Goal: Use online tool/utility: Utilize a website feature to perform a specific function

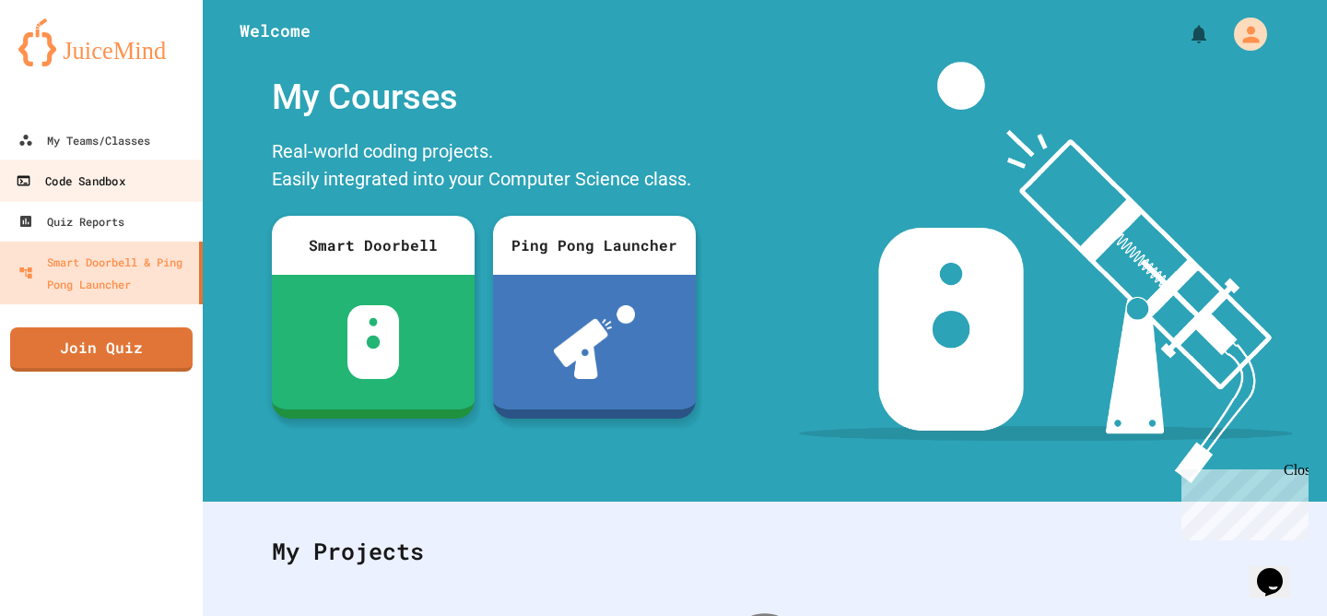
click at [145, 183] on link "Code Sandbox" at bounding box center [101, 179] width 209 height 41
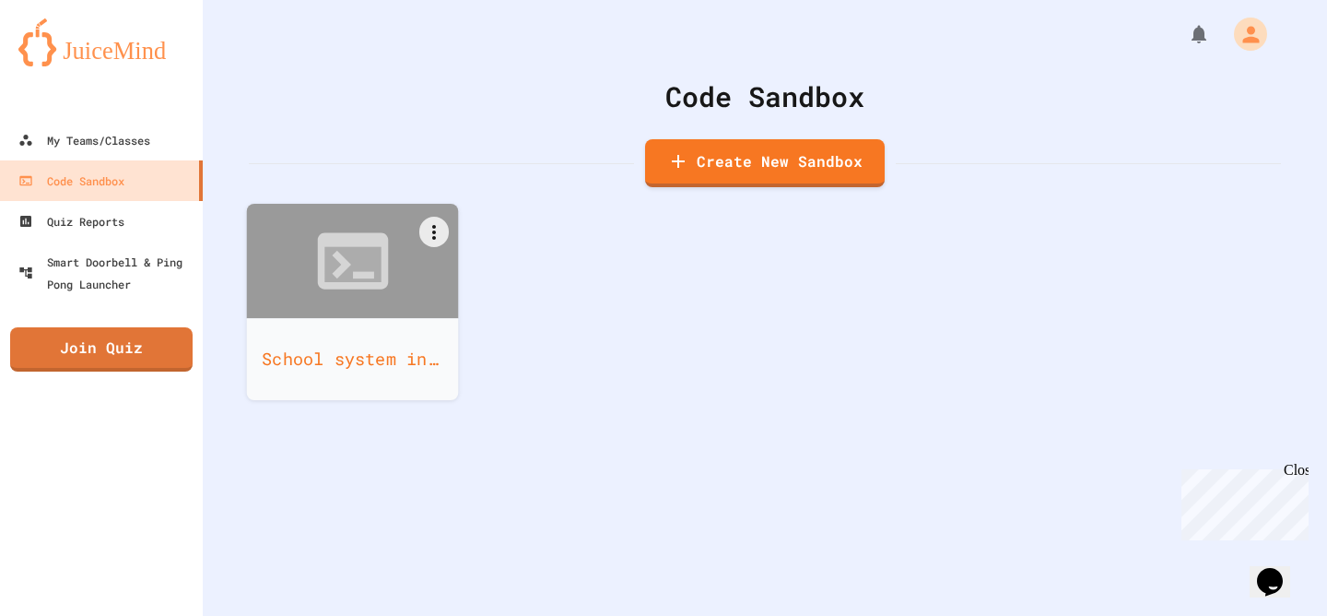
click at [359, 313] on div at bounding box center [353, 261] width 212 height 114
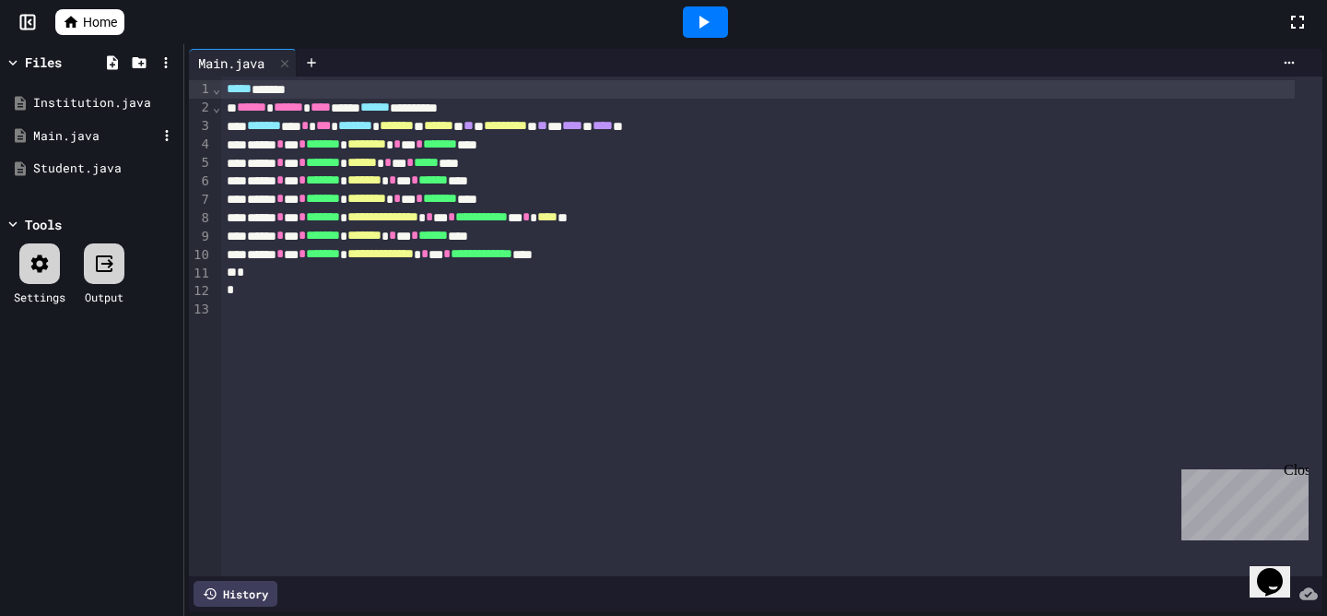
click at [110, 128] on div "Main.java" at bounding box center [94, 136] width 123 height 18
click at [113, 161] on div "Student.java" at bounding box center [94, 168] width 123 height 18
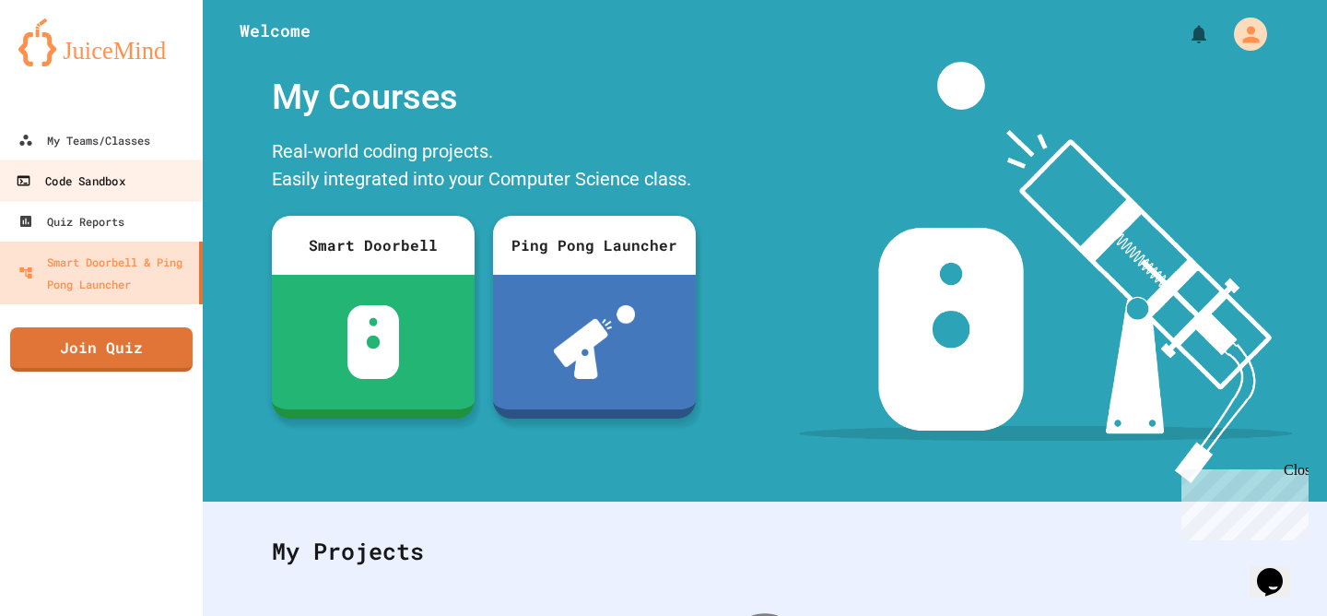
click at [90, 184] on div "Code Sandbox" at bounding box center [70, 181] width 109 height 23
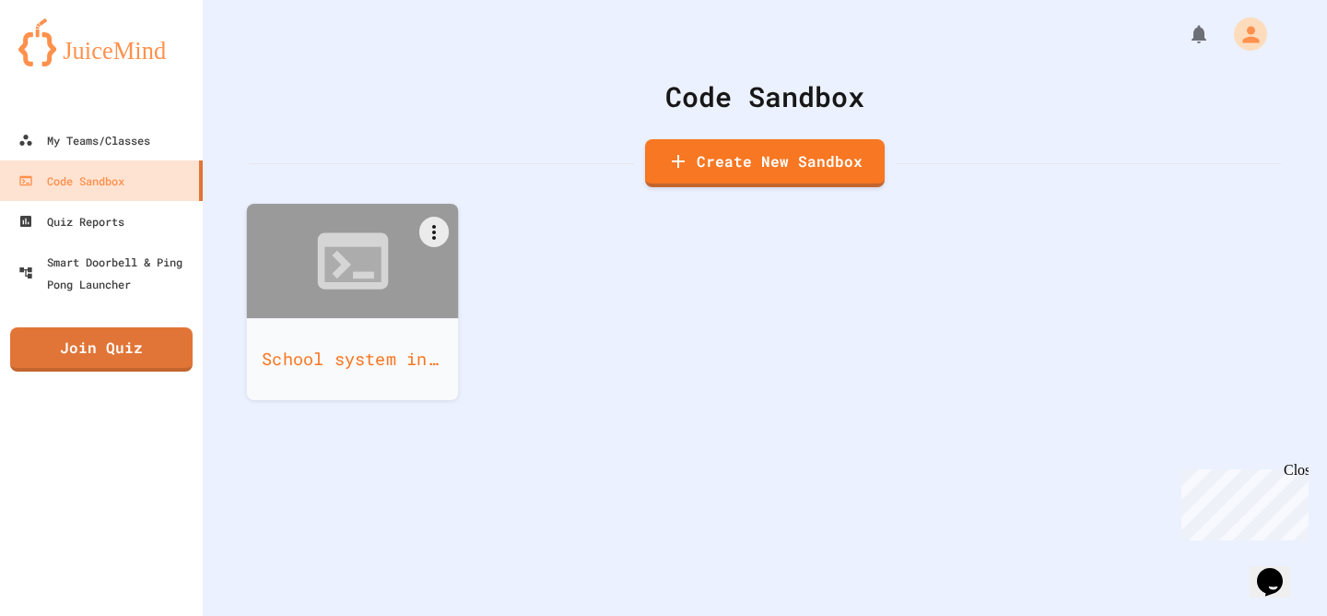
click at [440, 310] on div at bounding box center [353, 261] width 212 height 114
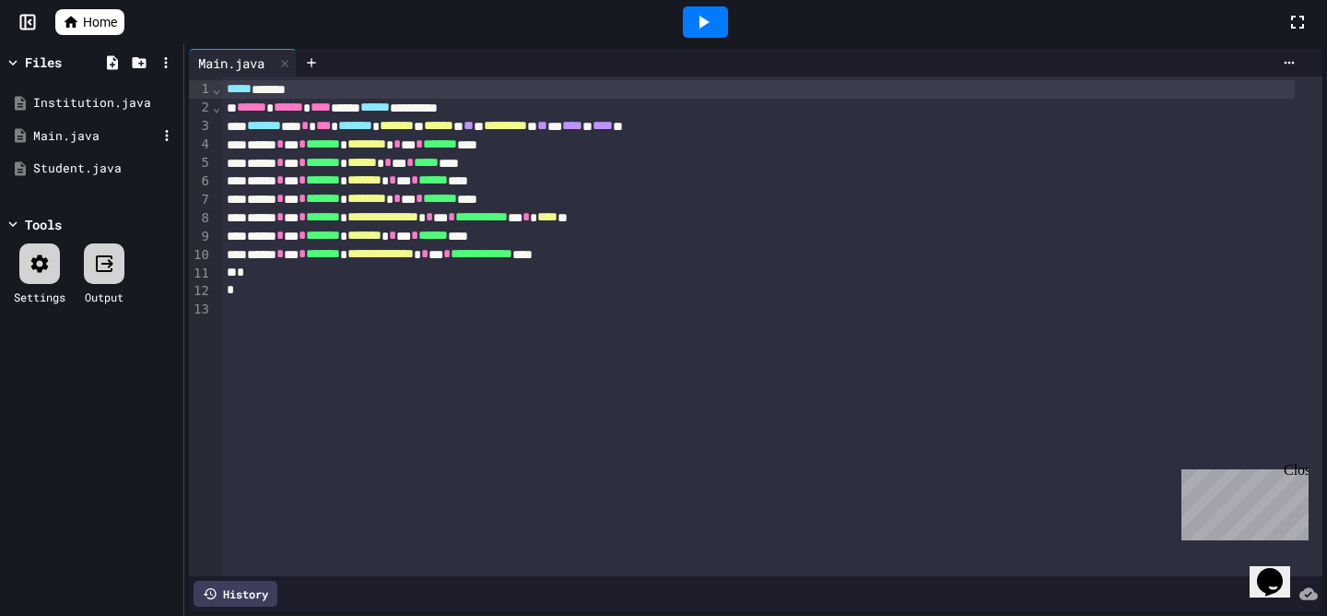
click at [115, 131] on div "Main.java" at bounding box center [94, 136] width 123 height 18
click at [112, 159] on div "Student.java" at bounding box center [94, 168] width 123 height 18
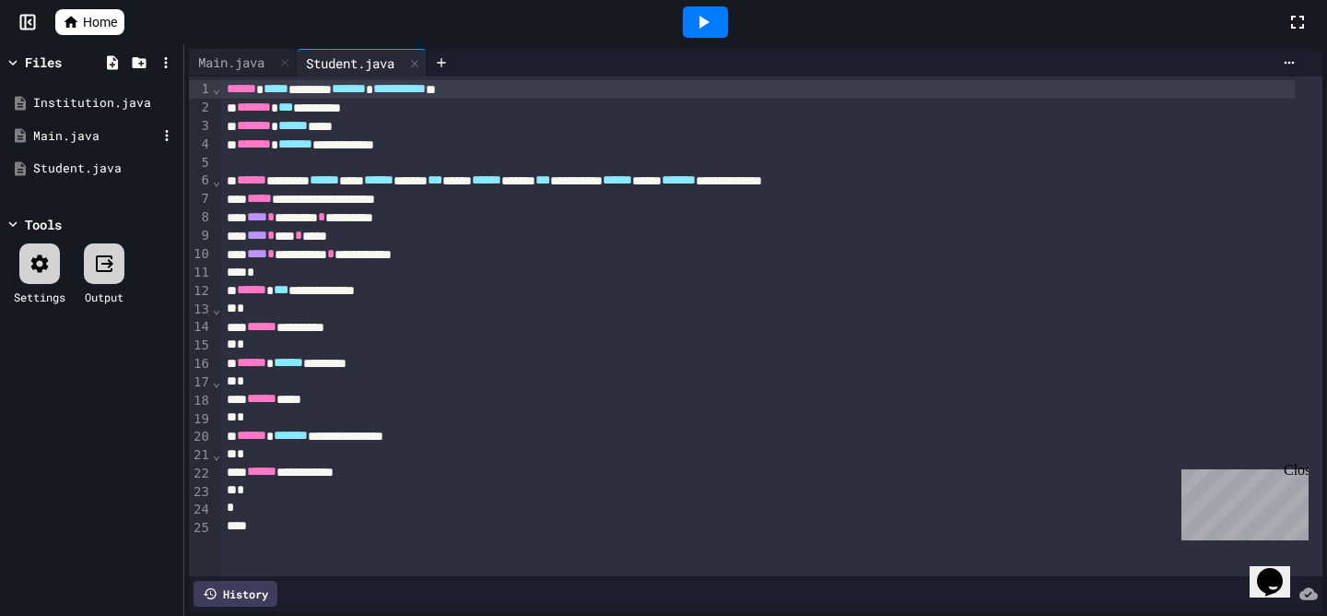
click at [61, 127] on div "Main.java" at bounding box center [94, 136] width 123 height 18
